Goal: Task Accomplishment & Management: Manage account settings

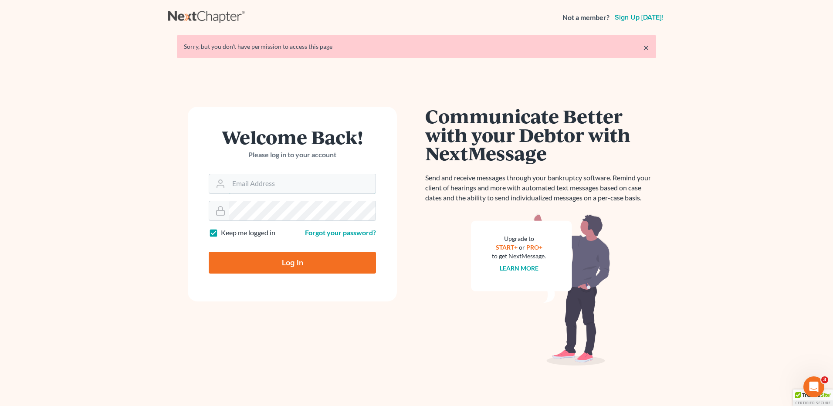
type input "vmedina@debtreset.net"
click at [290, 263] on input "Log In" at bounding box center [292, 263] width 167 height 22
type input "Thinking..."
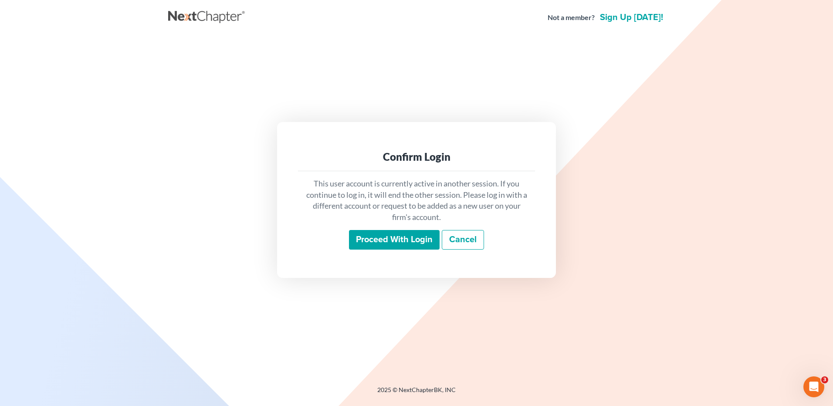
click at [388, 246] on input "Proceed with login" at bounding box center [394, 240] width 91 height 20
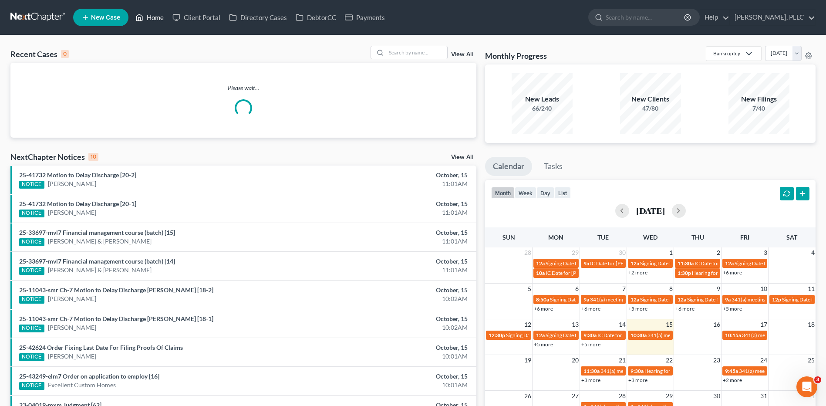
click at [159, 20] on link "Home" at bounding box center [149, 18] width 37 height 16
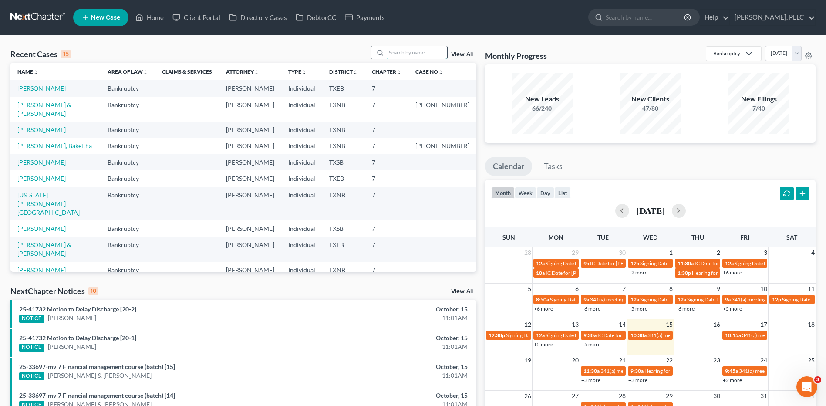
click at [417, 54] on input "search" at bounding box center [416, 52] width 61 height 13
click at [156, 20] on link "Home" at bounding box center [149, 18] width 37 height 16
